Goal: Navigation & Orientation: Find specific page/section

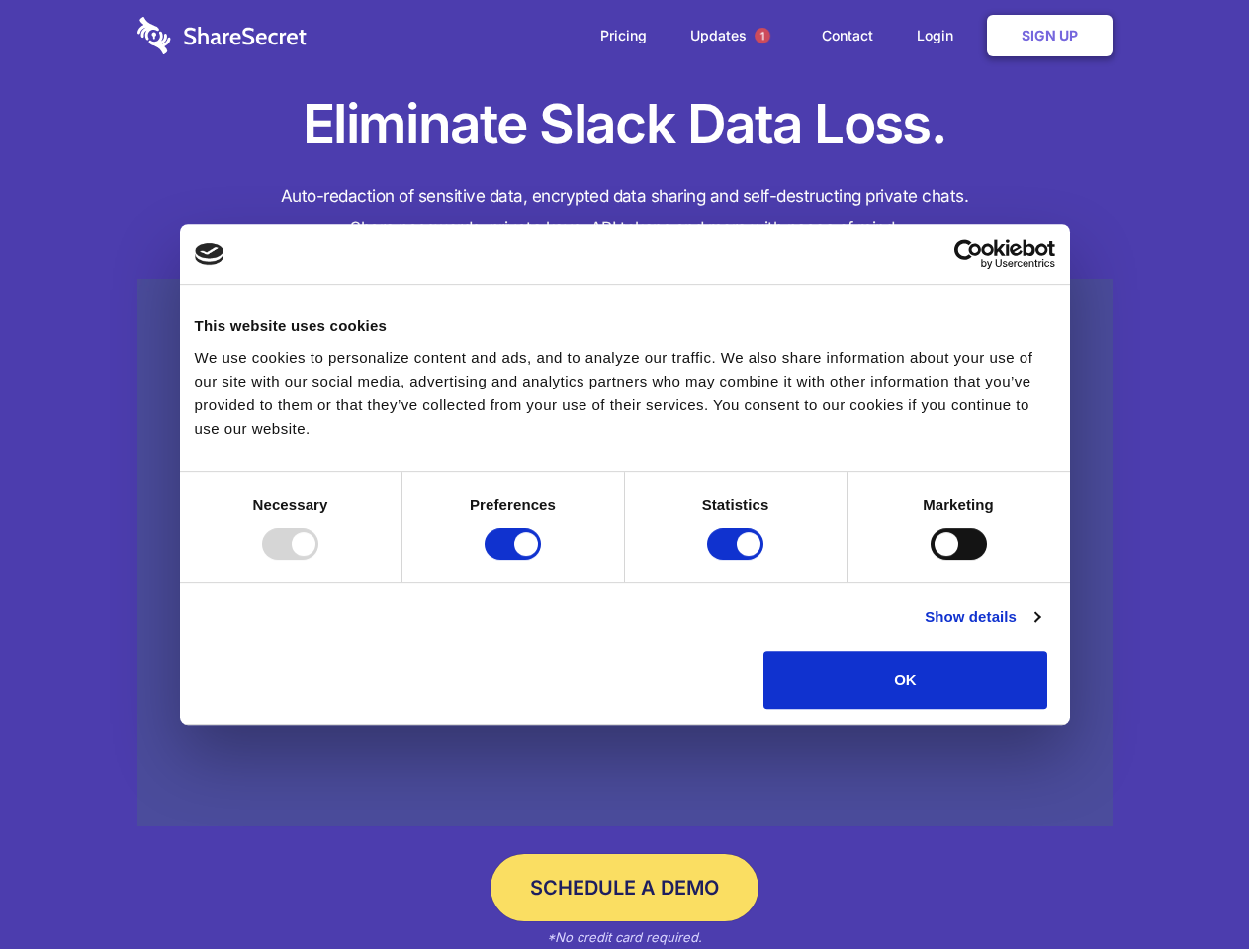
click at [318, 560] on div at bounding box center [290, 544] width 56 height 32
click at [541, 560] on input "Preferences" at bounding box center [513, 544] width 56 height 32
checkbox input "false"
click at [738, 560] on input "Statistics" at bounding box center [735, 544] width 56 height 32
checkbox input "false"
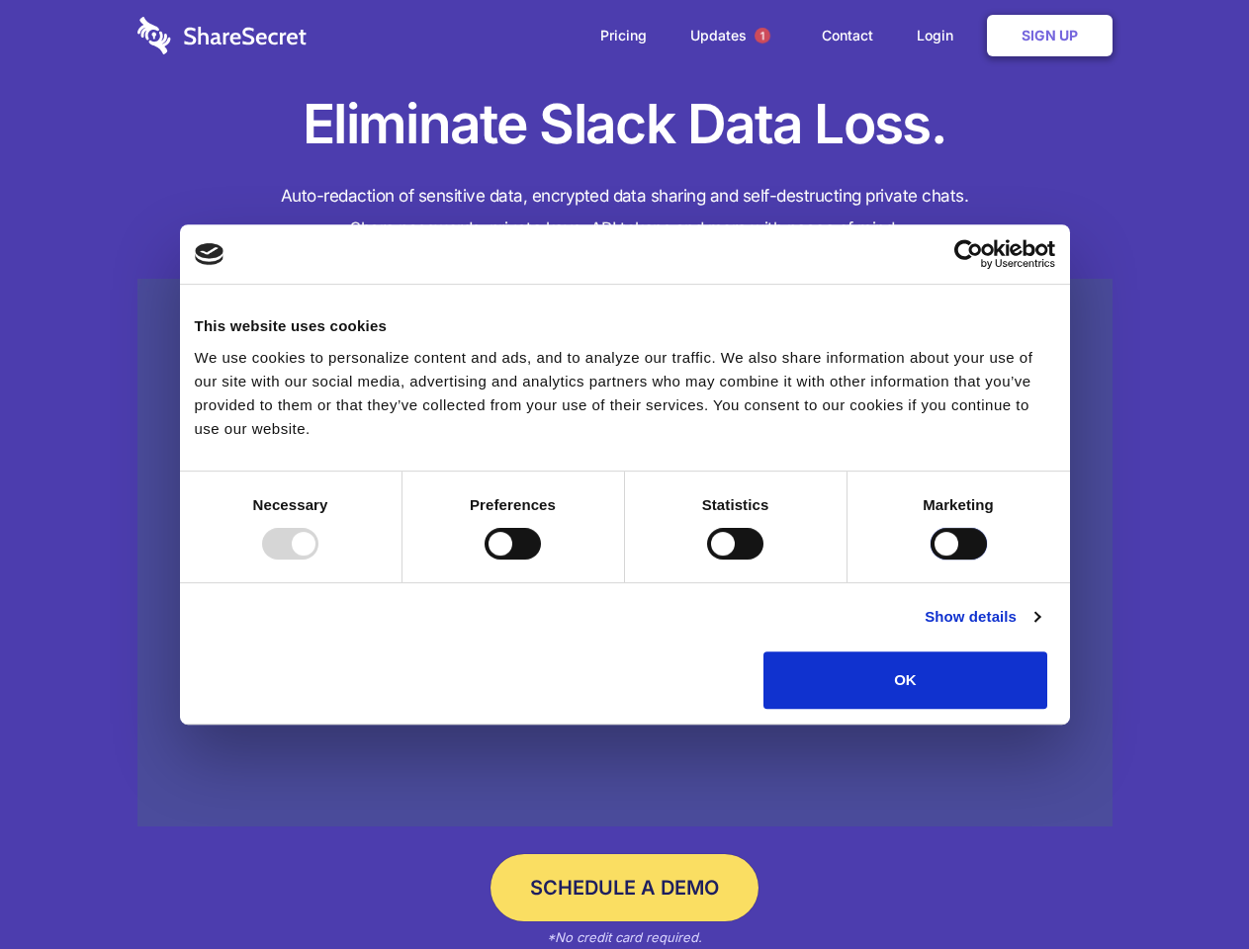
click at [931, 560] on input "Marketing" at bounding box center [959, 544] width 56 height 32
checkbox input "true"
click at [1039, 629] on link "Show details" at bounding box center [982, 617] width 115 height 24
click at [0, 0] on li "Necessary 7 Necessary cookies help make a website usable by enabling basic func…" at bounding box center [0, 0] width 0 height 0
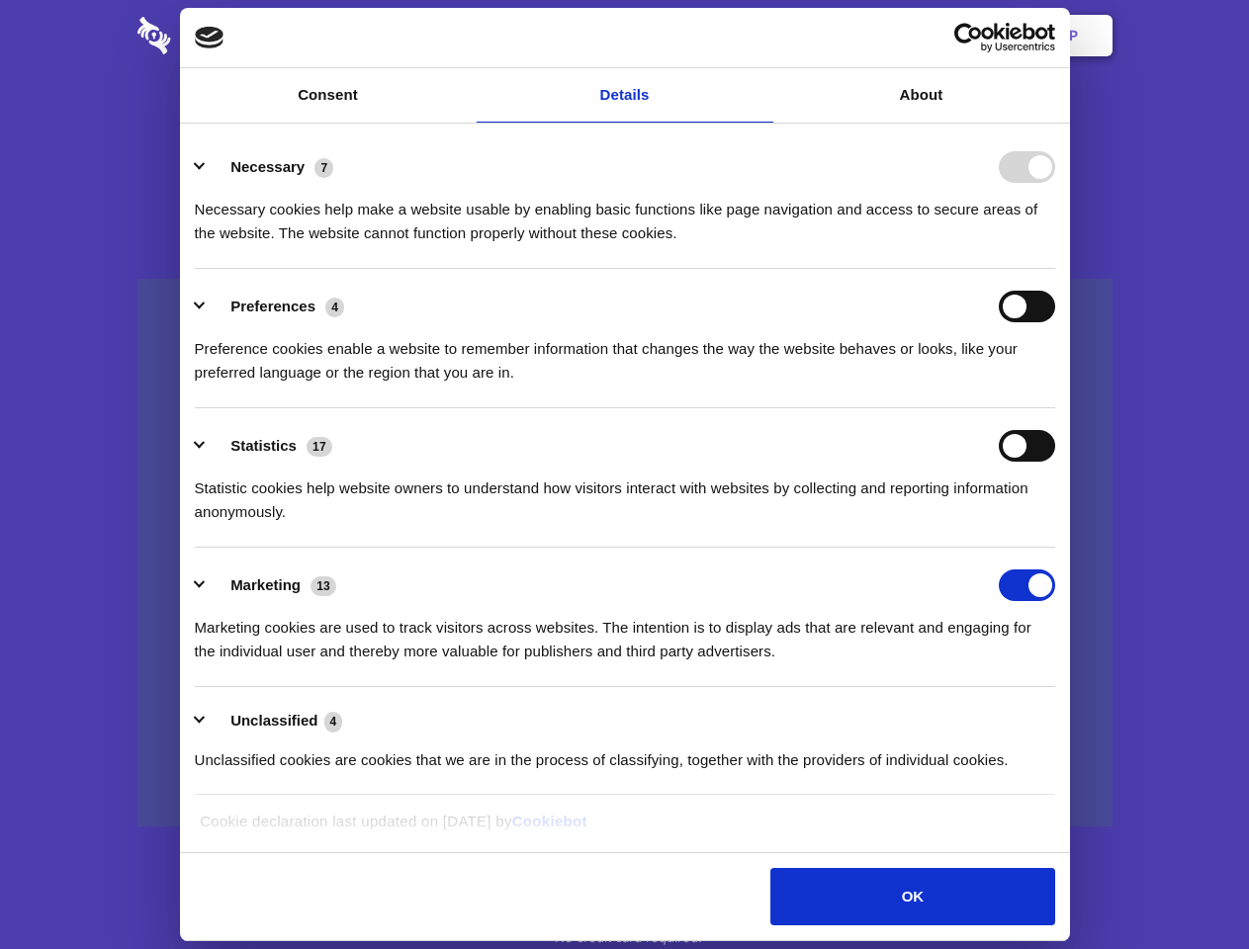
click at [762, 36] on span "1" at bounding box center [763, 36] width 16 height 16
